Goal: Information Seeking & Learning: Learn about a topic

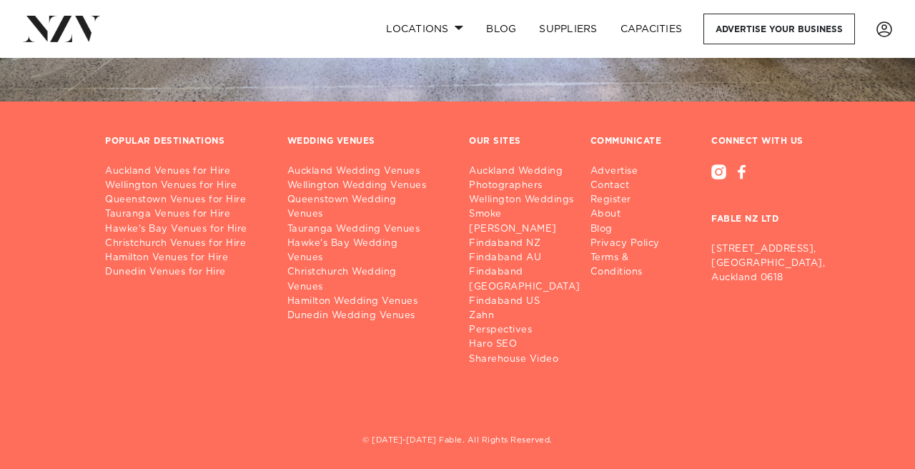
scroll to position [7504, 0]
click at [326, 165] on link "Auckland Wedding Venues" at bounding box center [366, 172] width 159 height 14
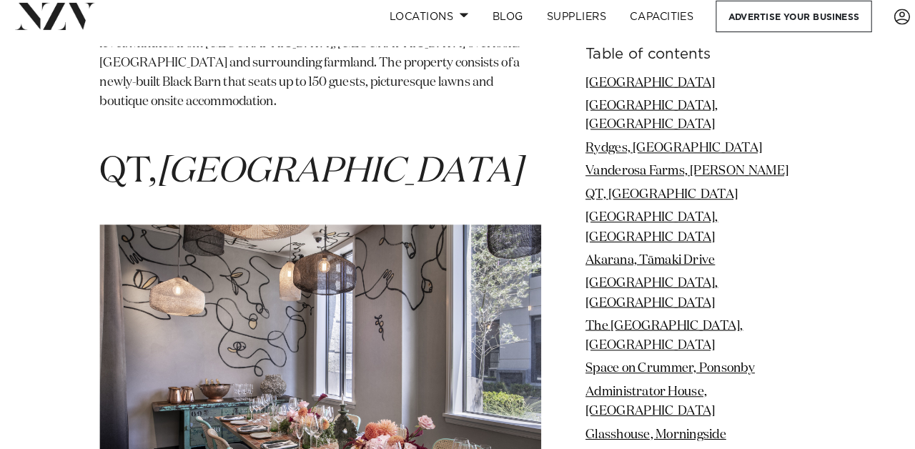
scroll to position [3853, 0]
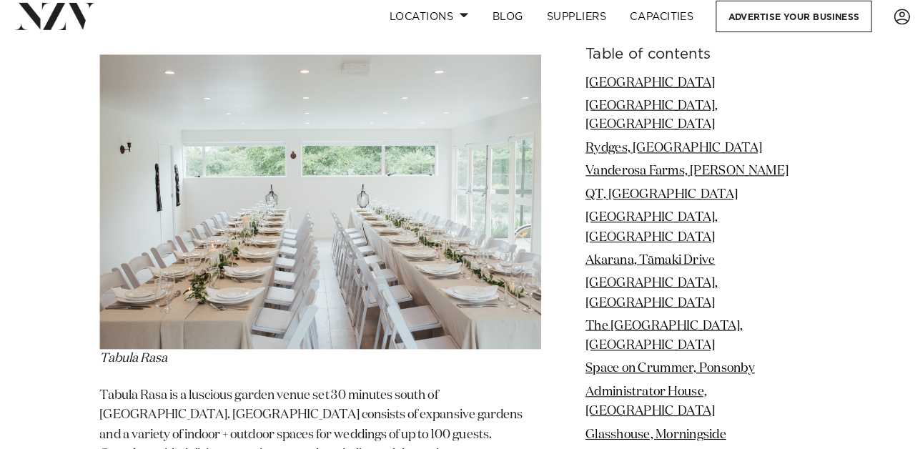
scroll to position [9255, 0]
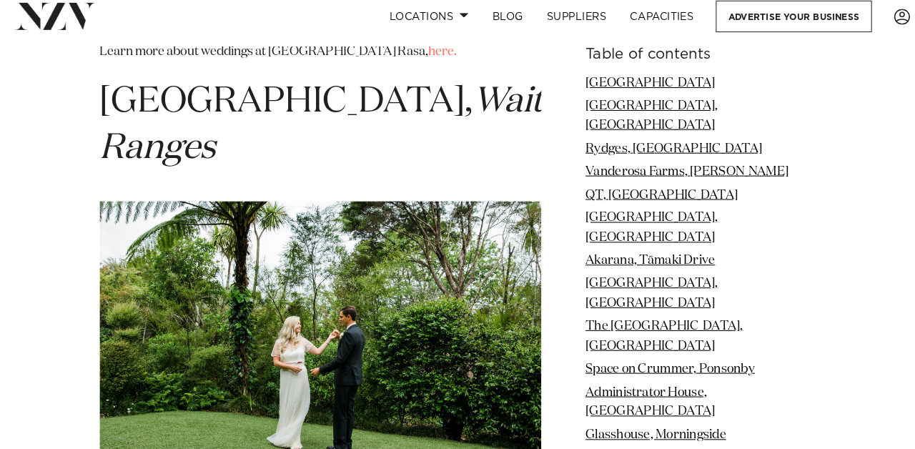
scroll to position [9727, 0]
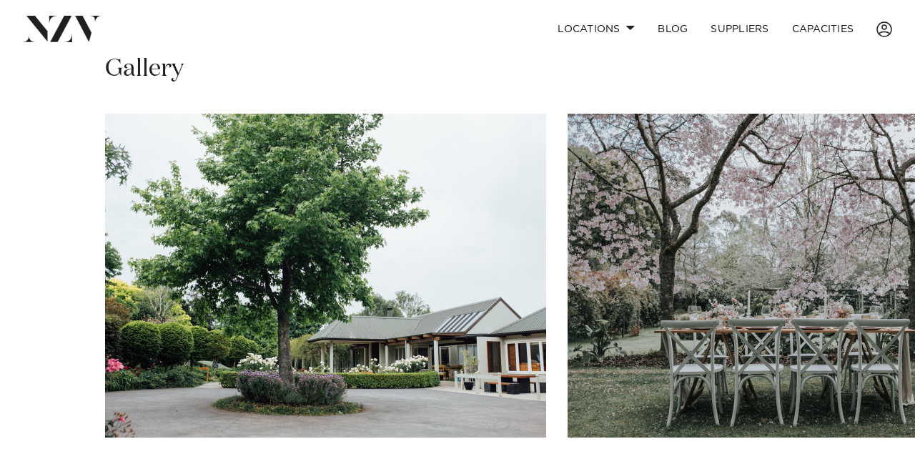
scroll to position [992, 0]
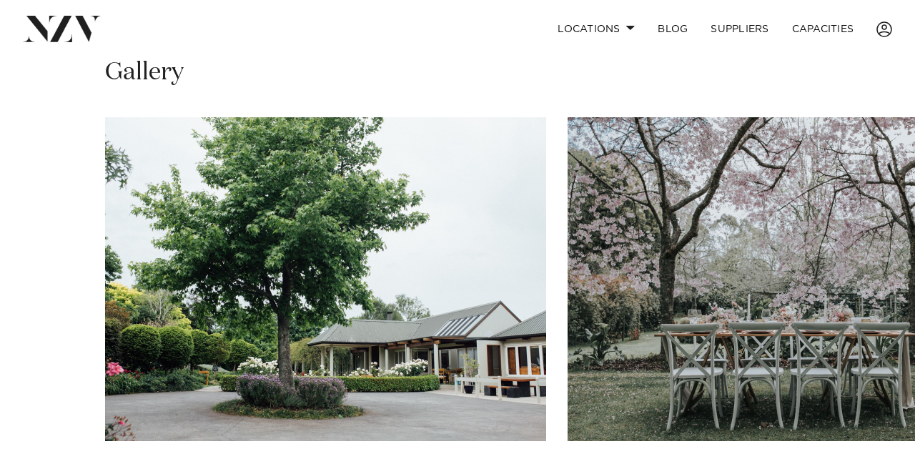
click at [358, 198] on img "1 / 4" at bounding box center [325, 279] width 441 height 324
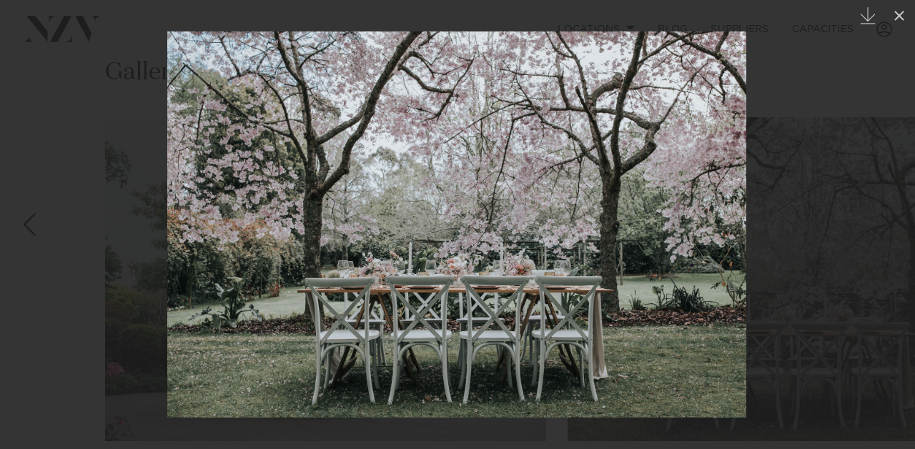
click at [888, 219] on div "Next slide" at bounding box center [886, 224] width 19 height 27
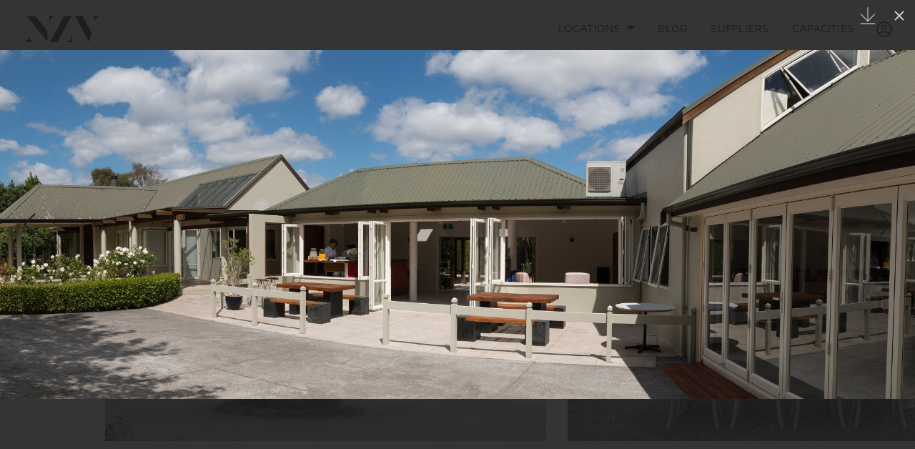
click at [888, 219] on div "Next slide" at bounding box center [886, 224] width 19 height 27
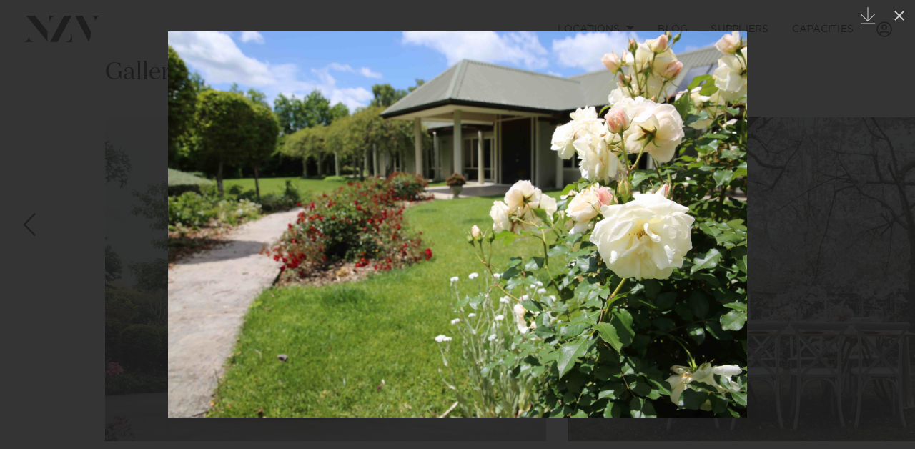
click at [888, 219] on div "Next slide" at bounding box center [886, 224] width 19 height 27
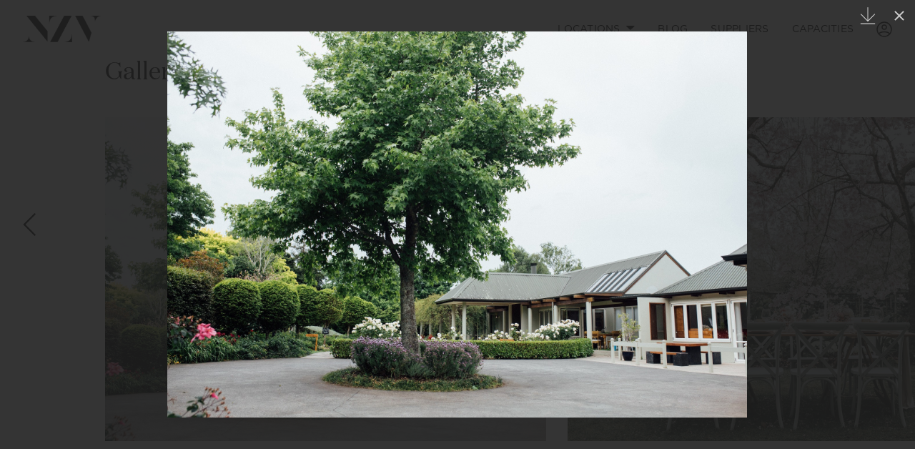
click at [888, 219] on div "Next slide" at bounding box center [886, 224] width 19 height 27
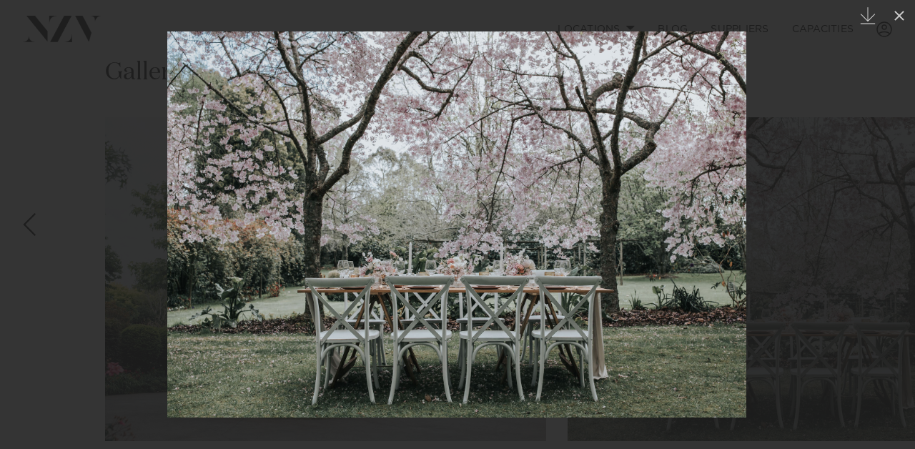
click at [888, 219] on div "Next slide" at bounding box center [886, 224] width 19 height 27
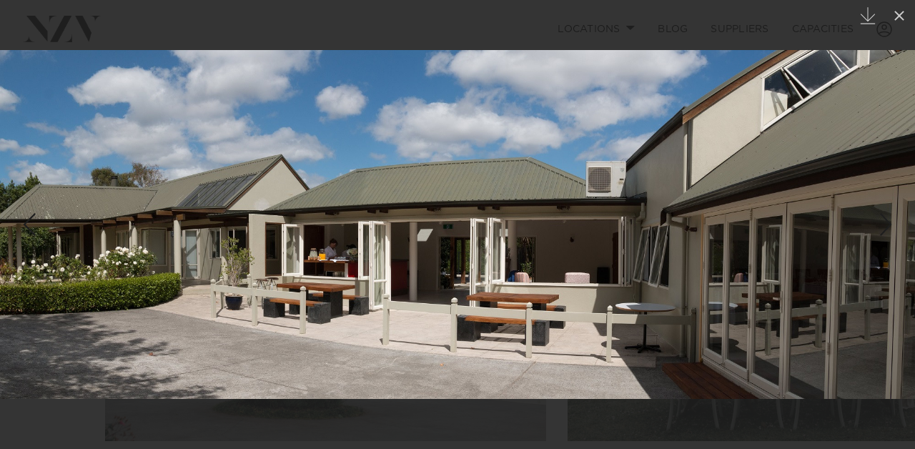
click at [888, 219] on div "Next slide" at bounding box center [886, 224] width 19 height 27
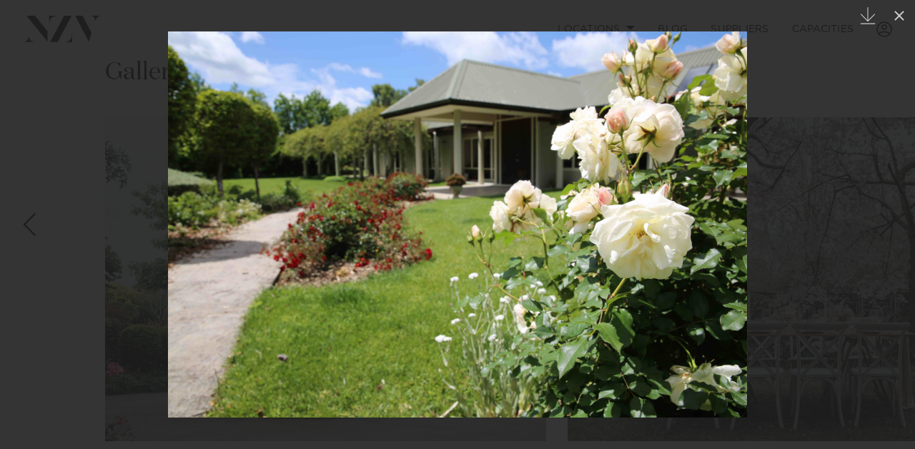
click at [888, 219] on div "Next slide" at bounding box center [886, 224] width 19 height 27
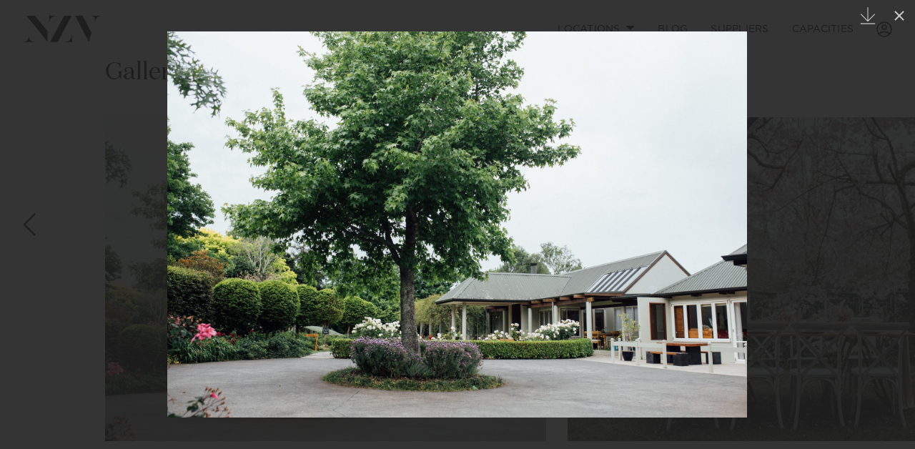
click at [888, 219] on div "Next slide" at bounding box center [886, 224] width 19 height 27
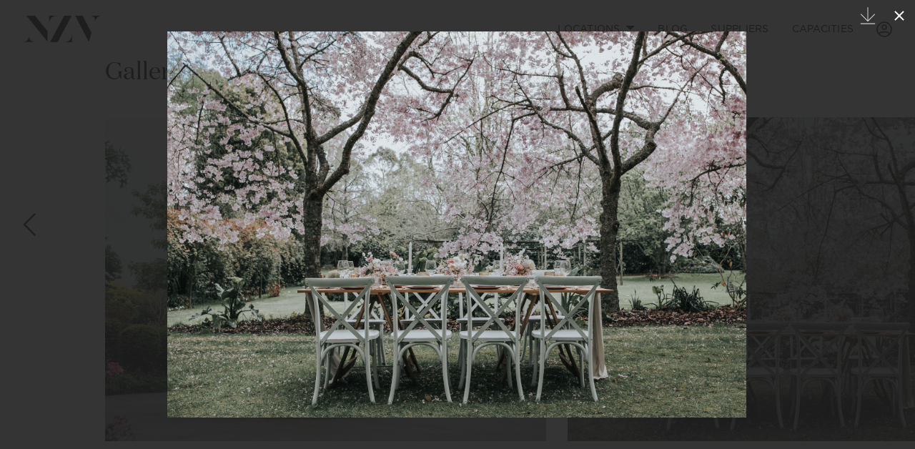
click at [896, 14] on icon at bounding box center [899, 15] width 17 height 17
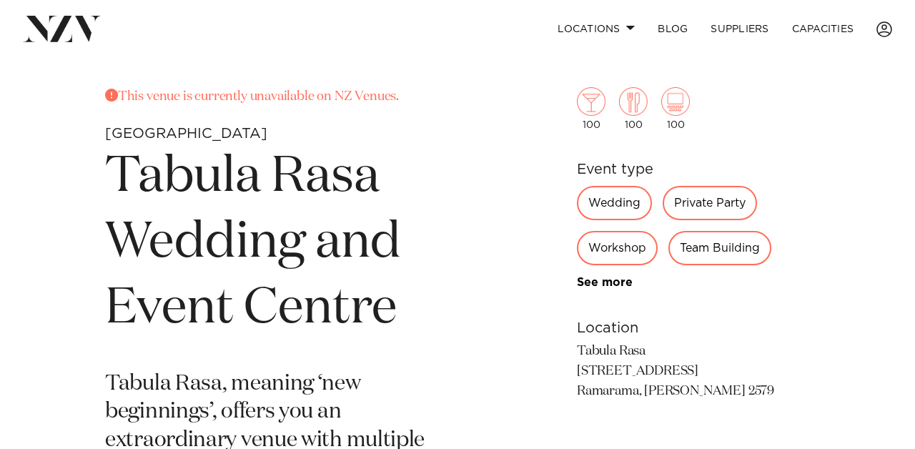
scroll to position [453, 0]
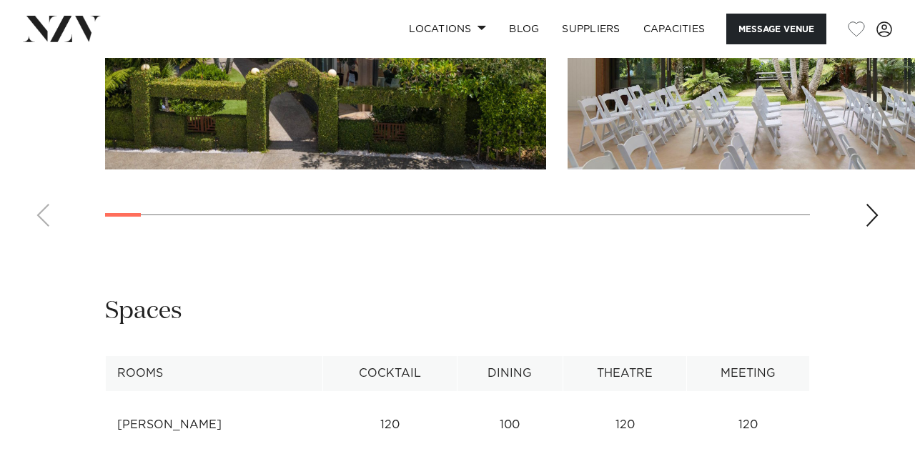
scroll to position [1962, 0]
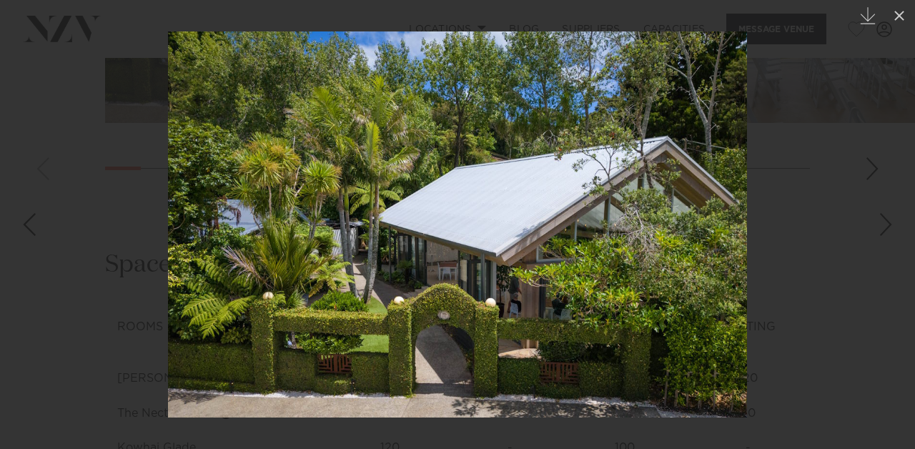
click at [873, 380] on div at bounding box center [457, 224] width 915 height 449
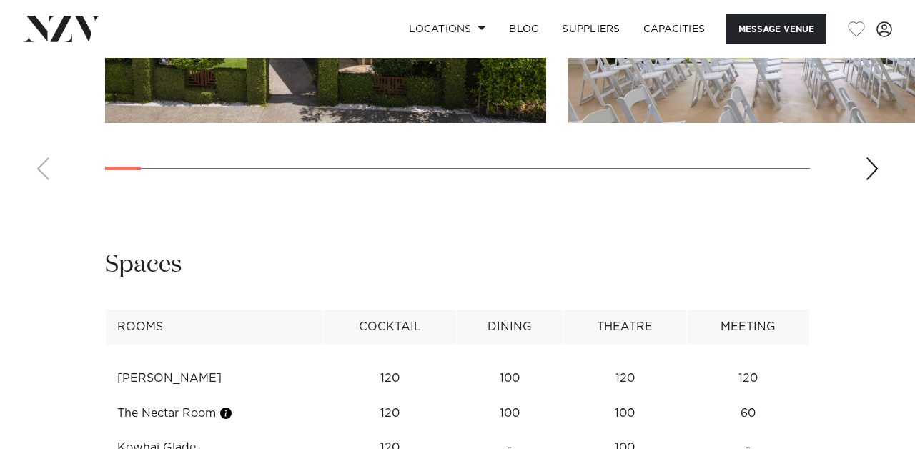
click at [873, 180] on div "Next slide" at bounding box center [872, 168] width 14 height 23
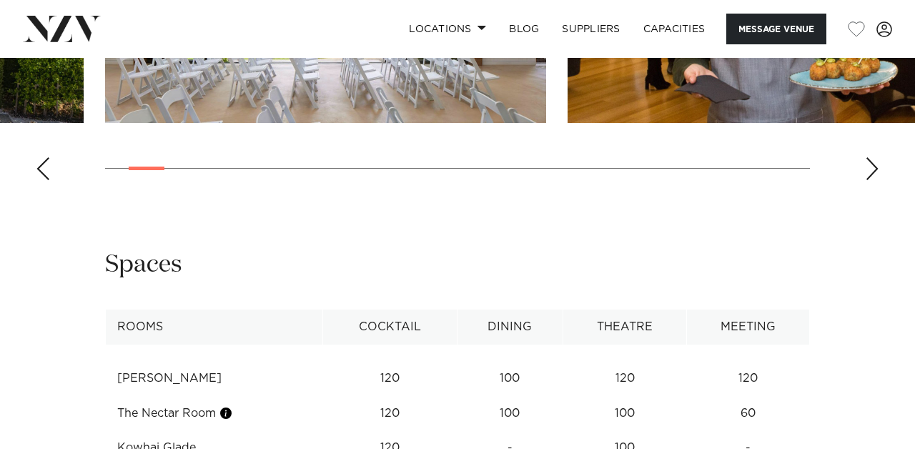
click at [873, 180] on div "Next slide" at bounding box center [872, 168] width 14 height 23
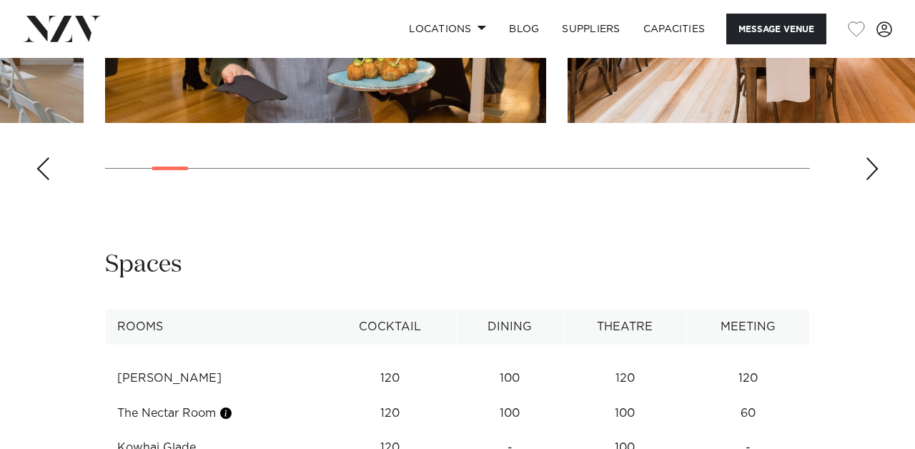
click at [873, 180] on div "Next slide" at bounding box center [872, 168] width 14 height 23
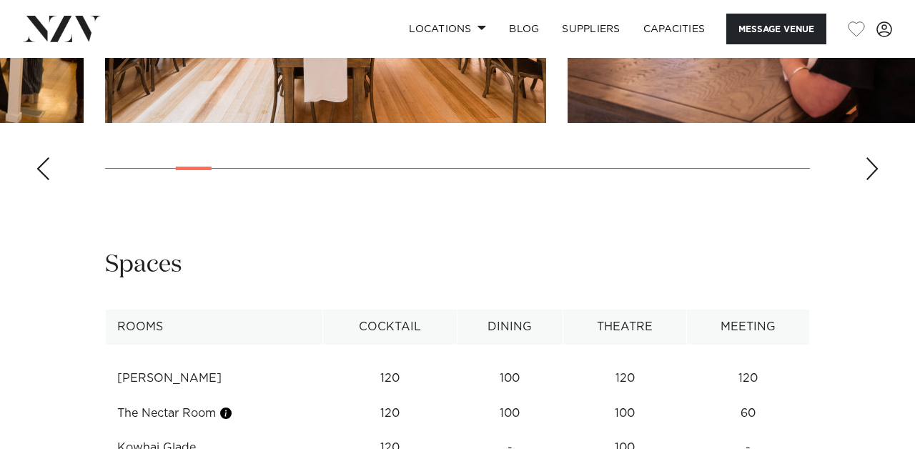
click at [873, 180] on div "Next slide" at bounding box center [872, 168] width 14 height 23
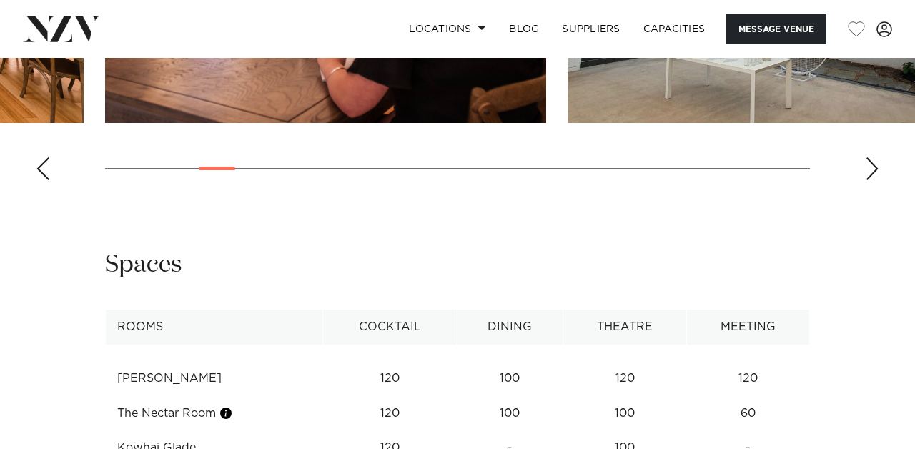
click at [873, 180] on div "Next slide" at bounding box center [872, 168] width 14 height 23
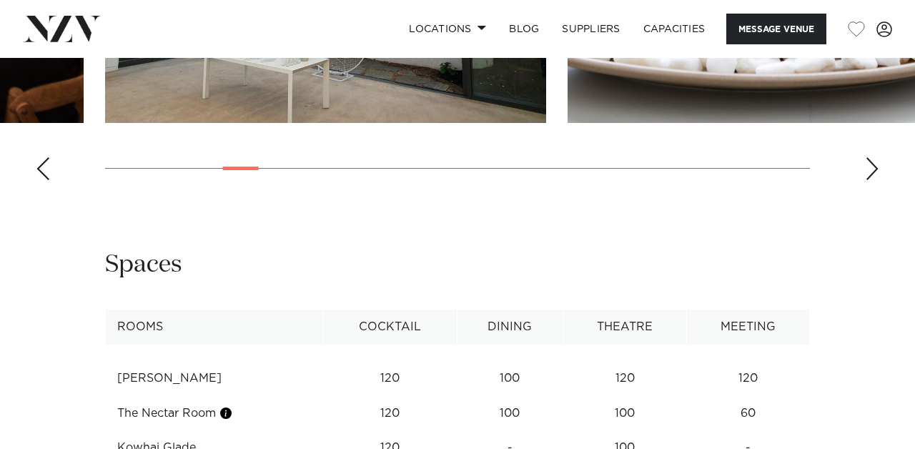
click at [873, 180] on div "Next slide" at bounding box center [872, 168] width 14 height 23
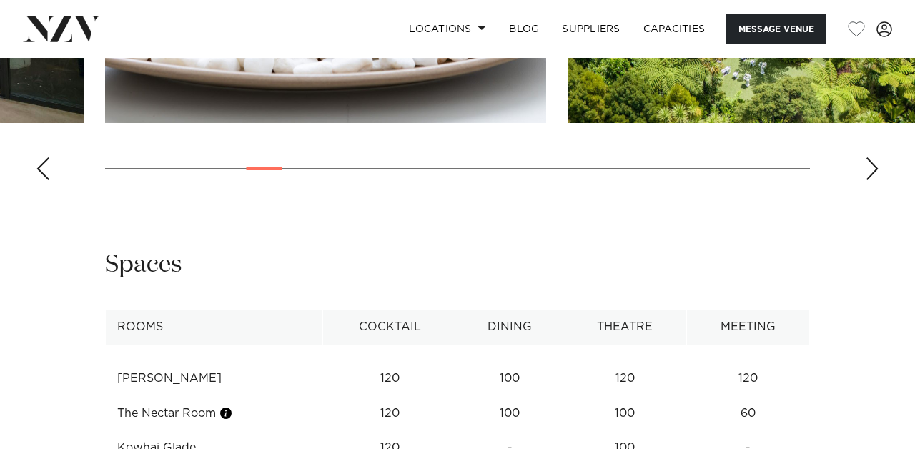
click at [873, 180] on div "Next slide" at bounding box center [872, 168] width 14 height 23
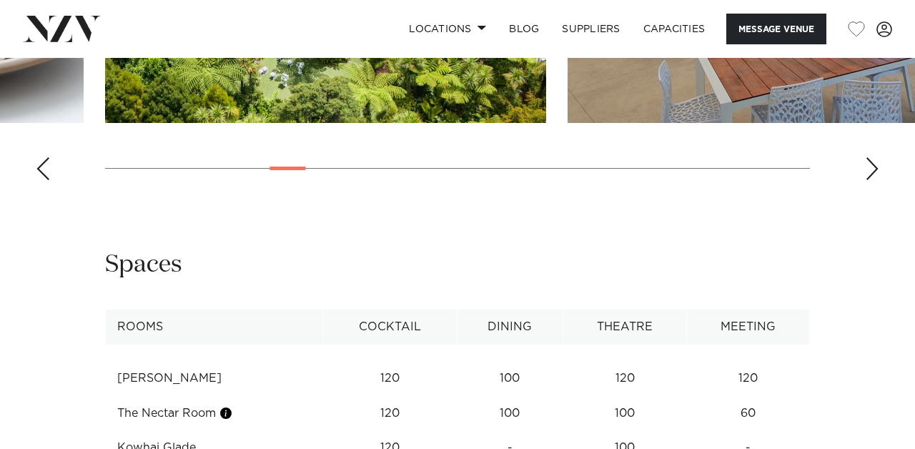
click at [876, 180] on div "Next slide" at bounding box center [872, 168] width 14 height 23
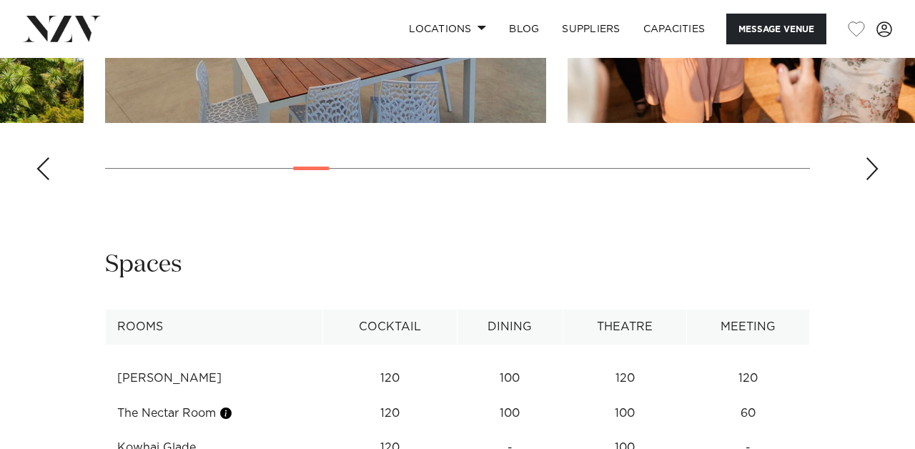
click at [876, 180] on div "Next slide" at bounding box center [872, 168] width 14 height 23
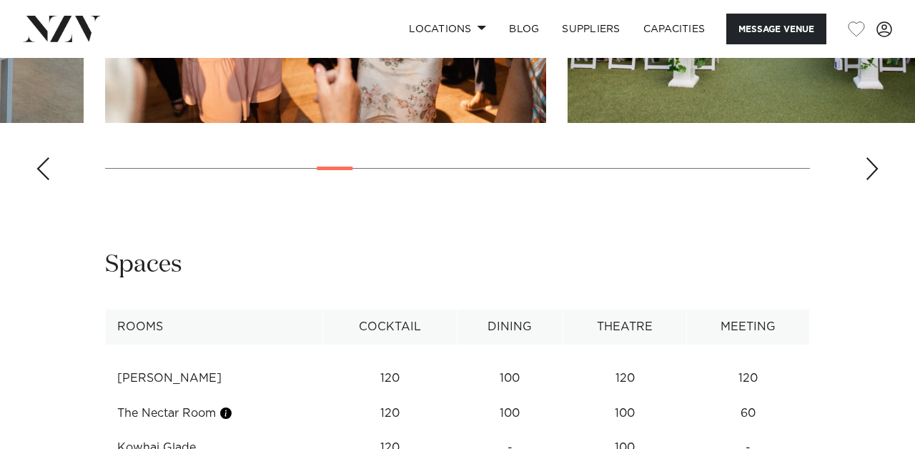
click at [875, 180] on div "Next slide" at bounding box center [872, 168] width 14 height 23
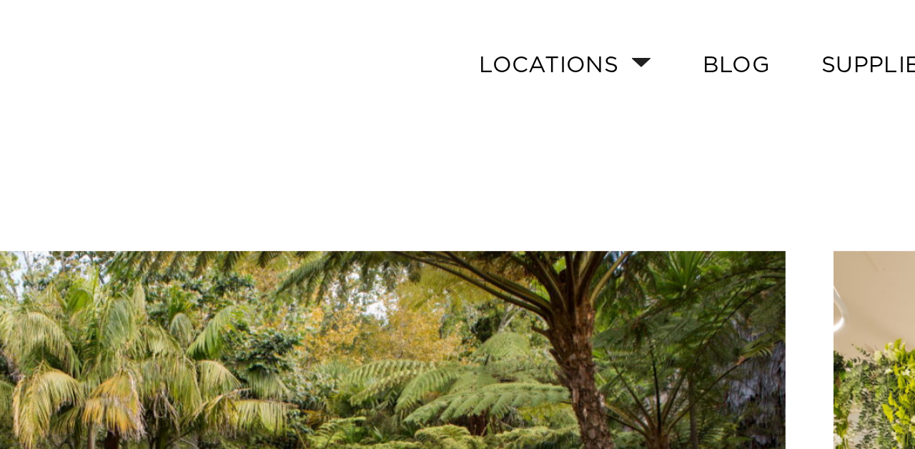
scroll to position [1649, 0]
